Goal: Information Seeking & Learning: Learn about a topic

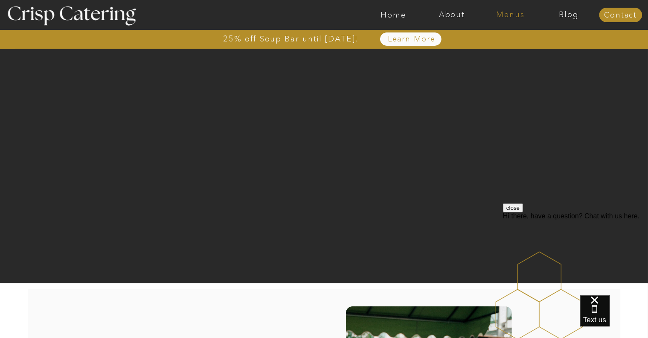
click at [505, 11] on nav "Menus" at bounding box center [511, 15] width 58 height 9
click at [499, 40] on nav "Summer (Mar-Aug)" at bounding box center [513, 39] width 76 height 8
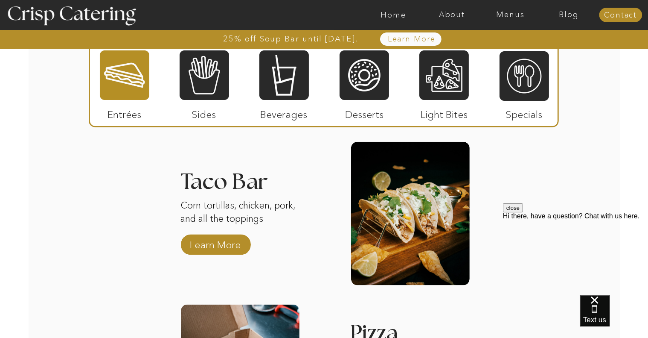
scroll to position [1002, 0]
click at [225, 250] on p "Learn More" at bounding box center [215, 243] width 57 height 25
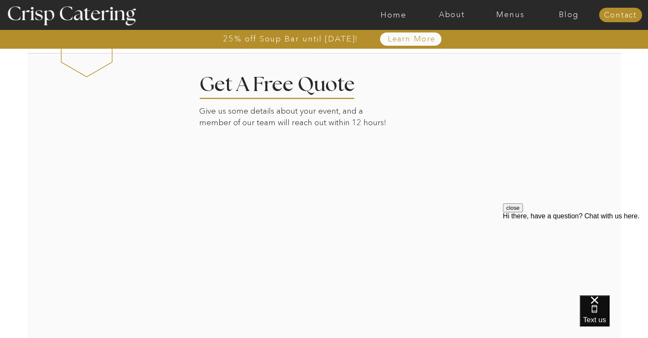
scroll to position [900, 0]
